Goal: Task Accomplishment & Management: Manage account settings

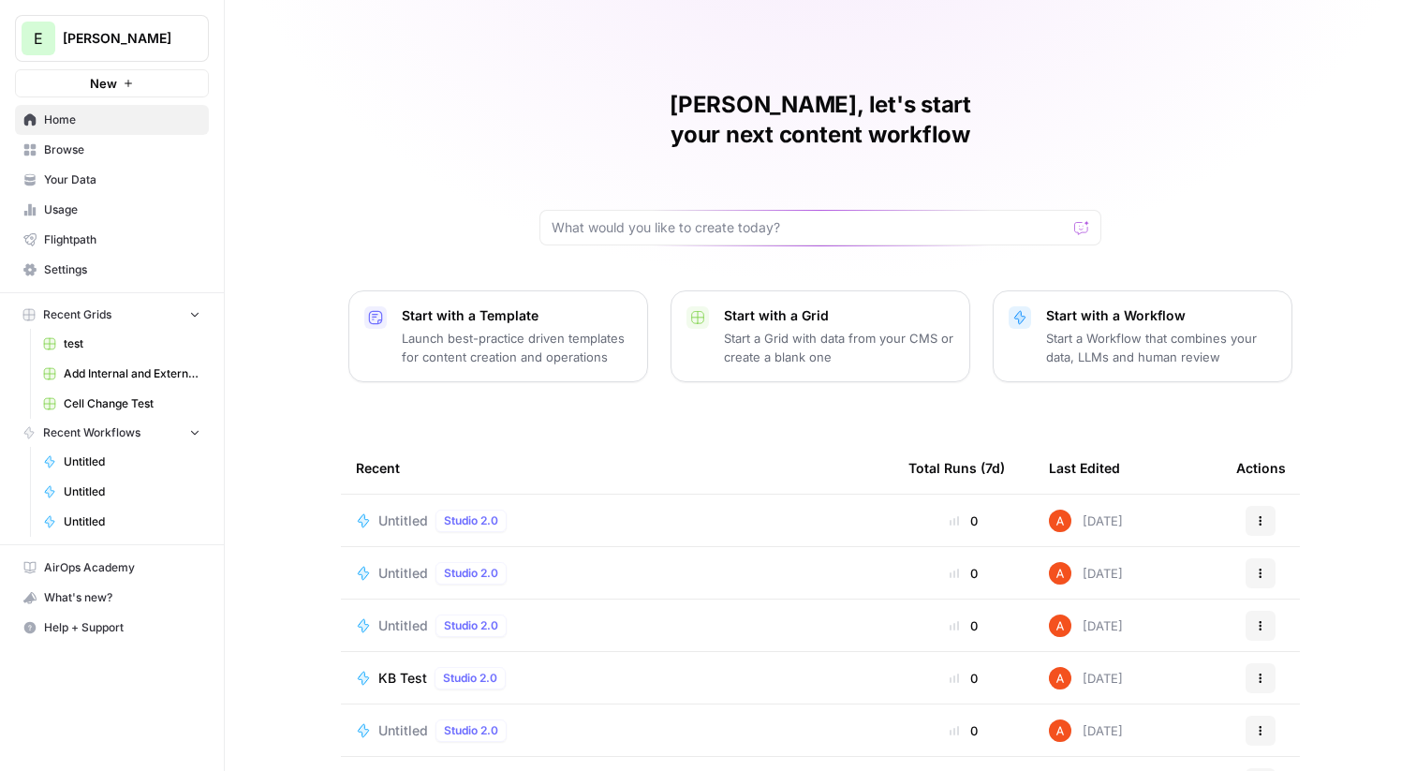
click at [131, 272] on span "Settings" at bounding box center [122, 269] width 156 height 17
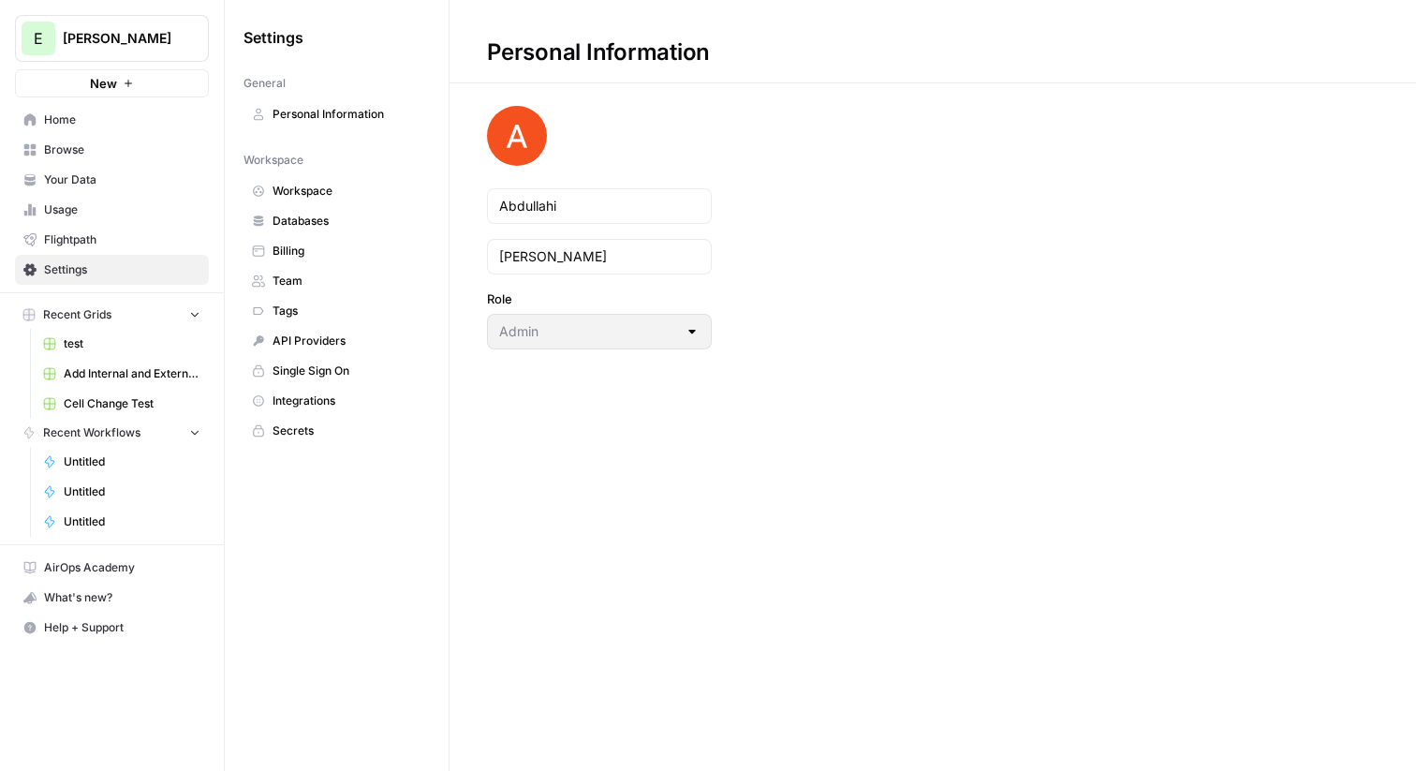
click at [308, 403] on span "Integrations" at bounding box center [346, 400] width 149 height 17
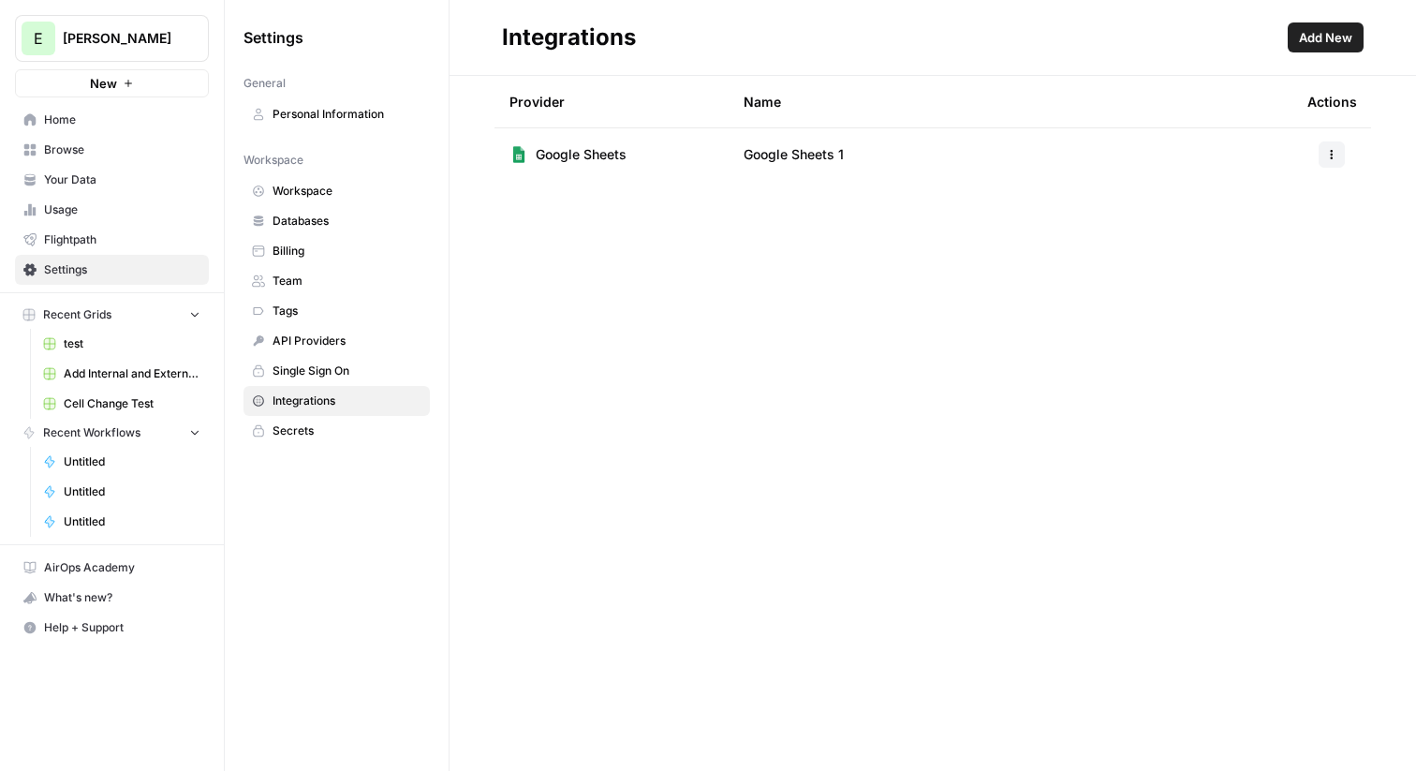
click at [1330, 28] on span "Add New" at bounding box center [1325, 37] width 53 height 19
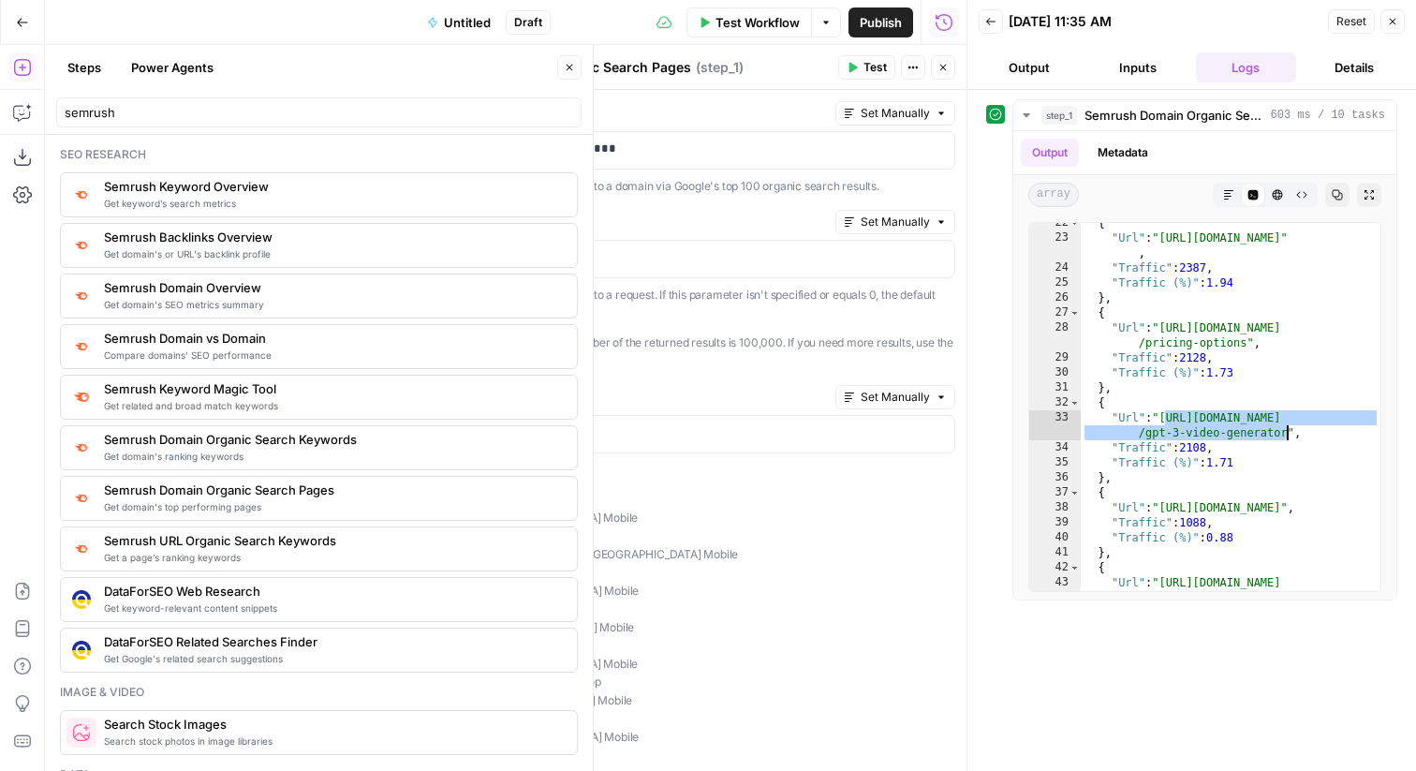
scroll to position [367, 0]
